Goal: Find specific fact: Find contact information

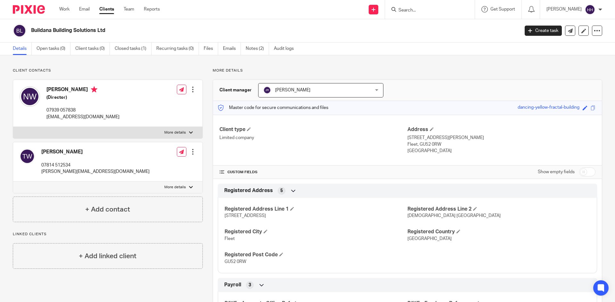
click at [418, 11] on input "Search" at bounding box center [427, 11] width 58 height 6
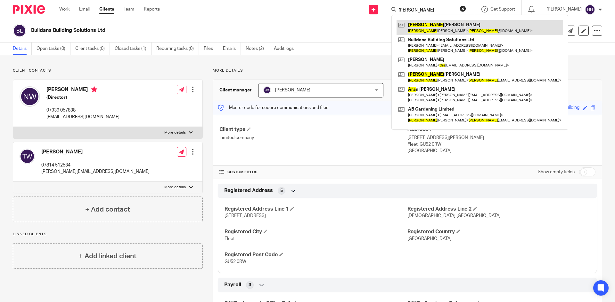
type input "tara"
click at [430, 33] on link at bounding box center [479, 27] width 166 height 15
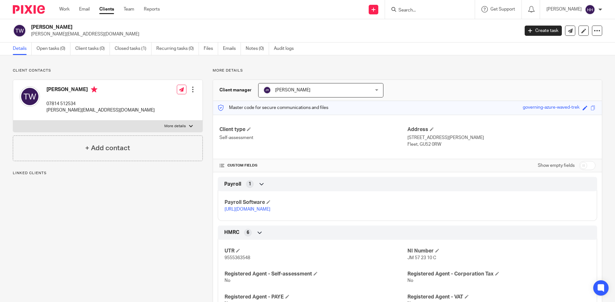
scroll to position [64, 0]
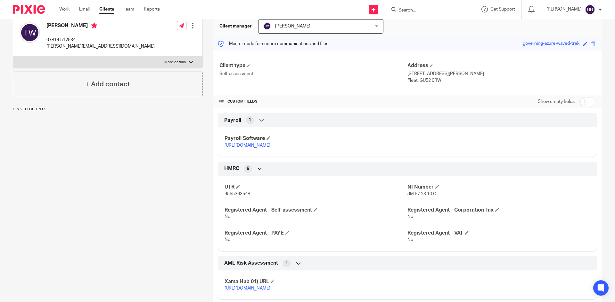
click at [234, 197] on p "9555363548" at bounding box center [315, 194] width 183 height 6
click at [234, 197] on span "9555363548" at bounding box center [237, 194] width 26 height 4
copy span "9555363548"
click at [423, 11] on input "Search" at bounding box center [427, 11] width 58 height 6
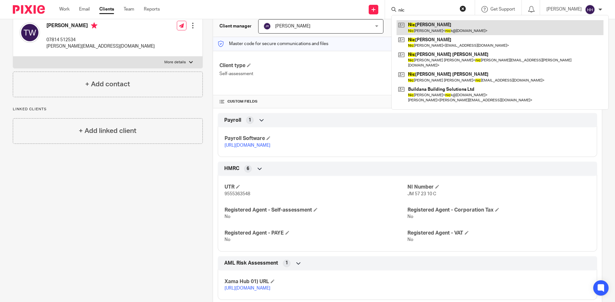
type input "nic"
click at [438, 28] on link at bounding box center [499, 27] width 207 height 15
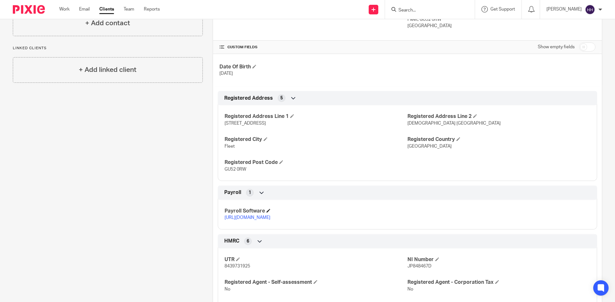
scroll to position [192, 0]
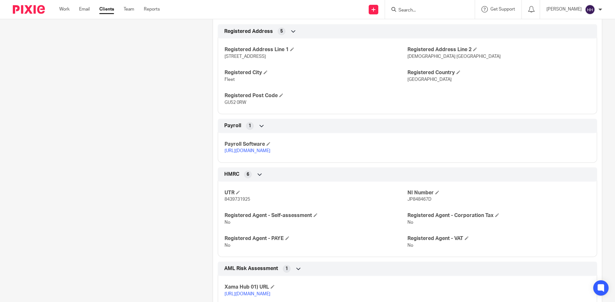
click at [237, 203] on p "8439731925" at bounding box center [315, 200] width 183 height 6
copy span "8439731925"
click at [426, 11] on input "Search" at bounding box center [427, 11] width 58 height 6
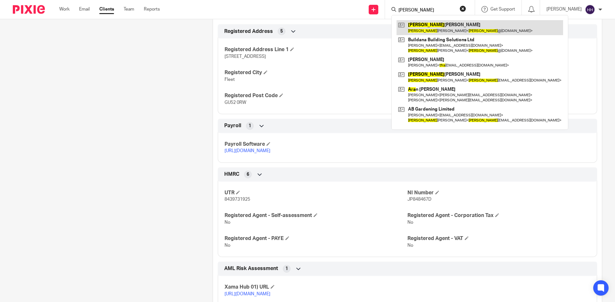
type input "tara"
click at [434, 26] on link at bounding box center [479, 27] width 166 height 15
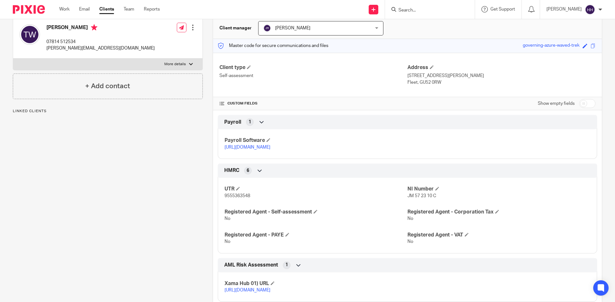
scroll to position [112, 0]
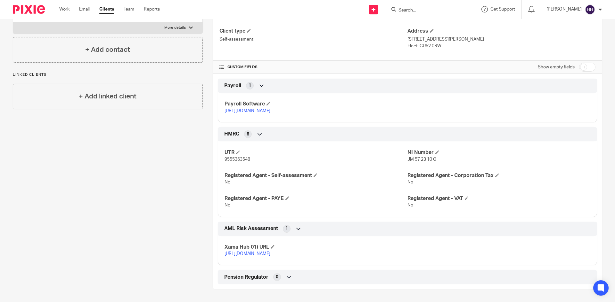
click at [238, 157] on span "9555363548" at bounding box center [237, 159] width 26 height 4
click at [239, 157] on span "9555363548" at bounding box center [237, 159] width 26 height 4
copy span "9555363548"
